Goal: Go to known website: Access a specific website the user already knows

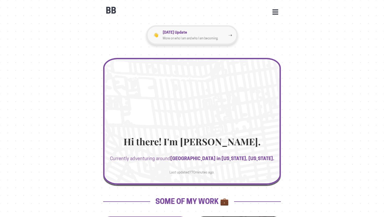
click at [213, 34] on p "[DATE] Update" at bounding box center [196, 32] width 66 height 6
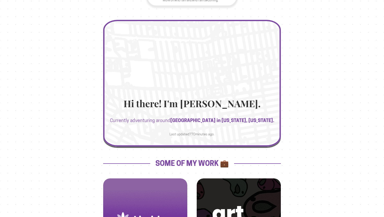
scroll to position [41, 0]
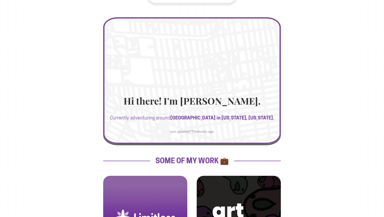
click at [233, 102] on h1 "Hi there! I'm [PERSON_NAME]." at bounding box center [191, 101] width 167 height 10
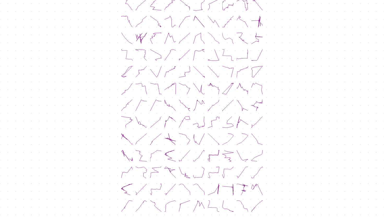
scroll to position [334, 0]
click at [172, 150] on icon at bounding box center [169, 155] width 11 height 11
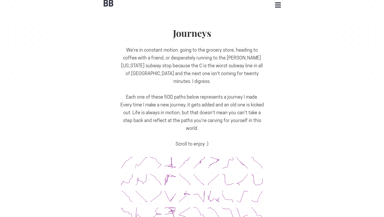
scroll to position [0, 0]
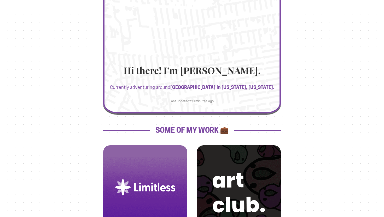
scroll to position [143, 0]
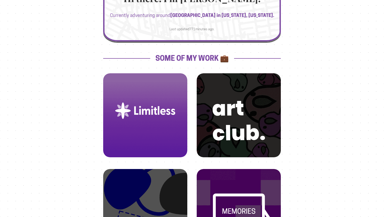
click at [161, 118] on img at bounding box center [145, 111] width 72 height 72
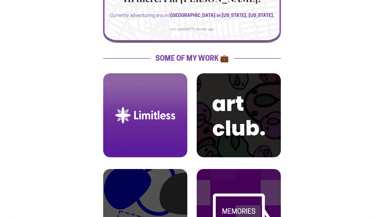
click at [243, 121] on img at bounding box center [239, 111] width 72 height 72
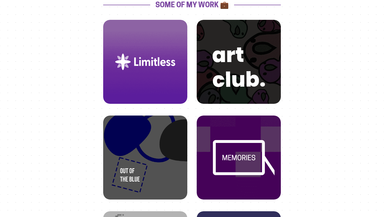
scroll to position [256, 0]
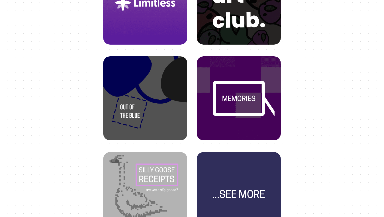
click at [147, 99] on img at bounding box center [145, 94] width 72 height 72
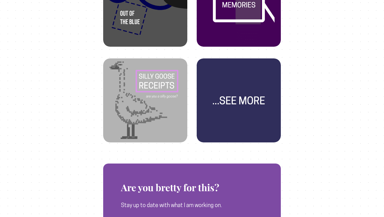
scroll to position [356, 0]
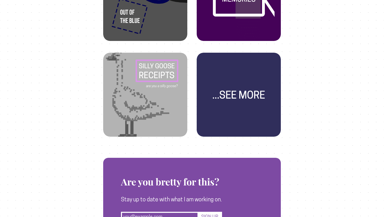
click at [152, 92] on img at bounding box center [145, 90] width 72 height 72
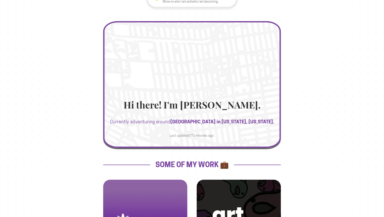
scroll to position [0, 0]
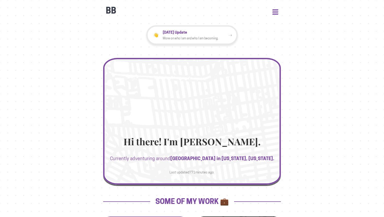
click at [274, 10] on button "Open Menu" at bounding box center [275, 11] width 6 height 5
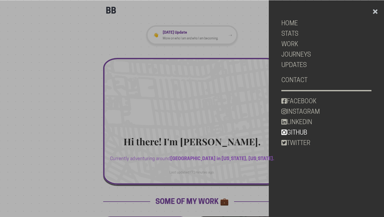
click at [292, 132] on link "GITHUB" at bounding box center [326, 132] width 90 height 10
